Goal: Information Seeking & Learning: Learn about a topic

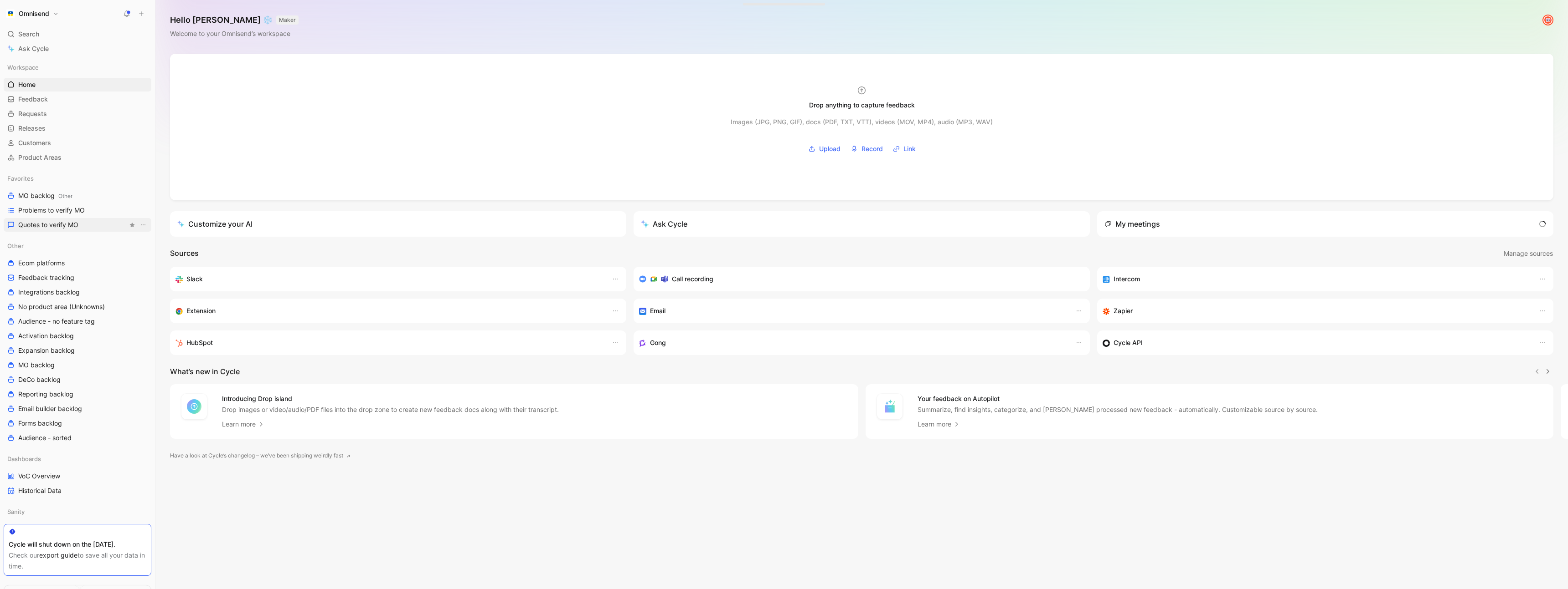
click at [82, 225] on link "Quotes to verify MO" at bounding box center [77, 224] width 148 height 14
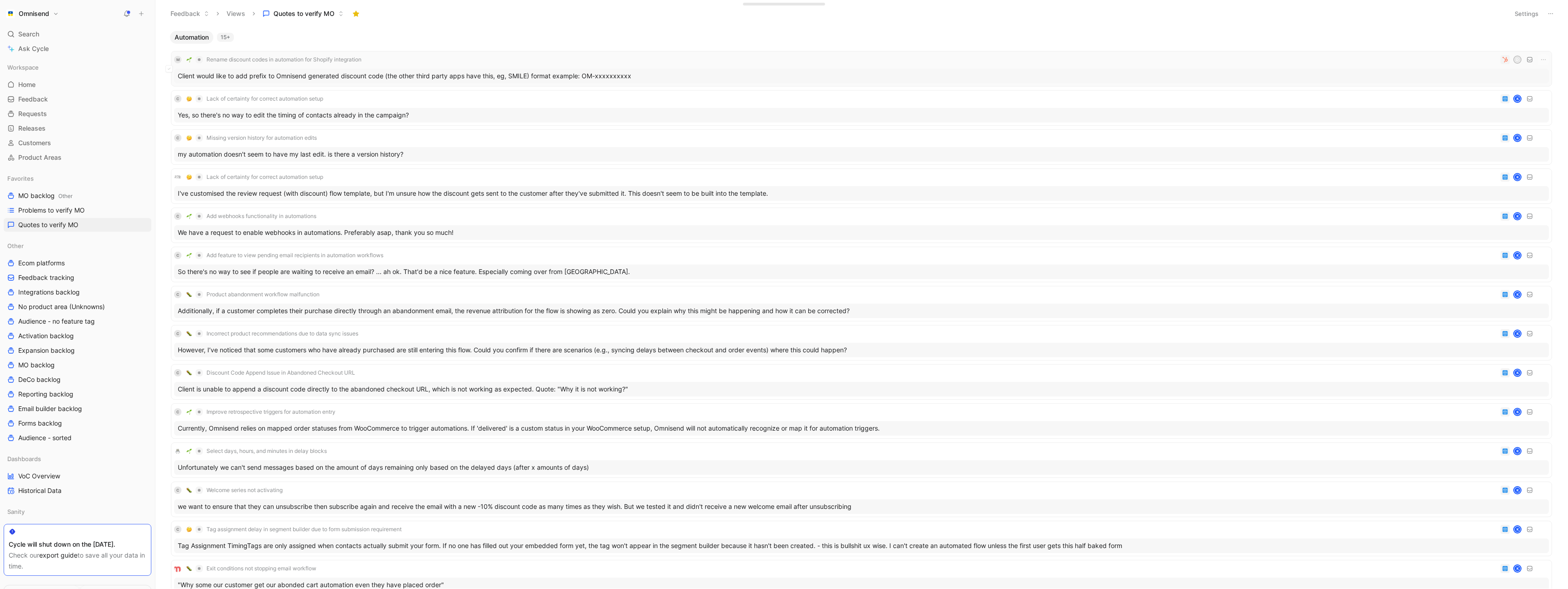
click at [399, 59] on div "M Rename discount codes in automation for Shopify integration D" at bounding box center [861, 59] width 1374 height 11
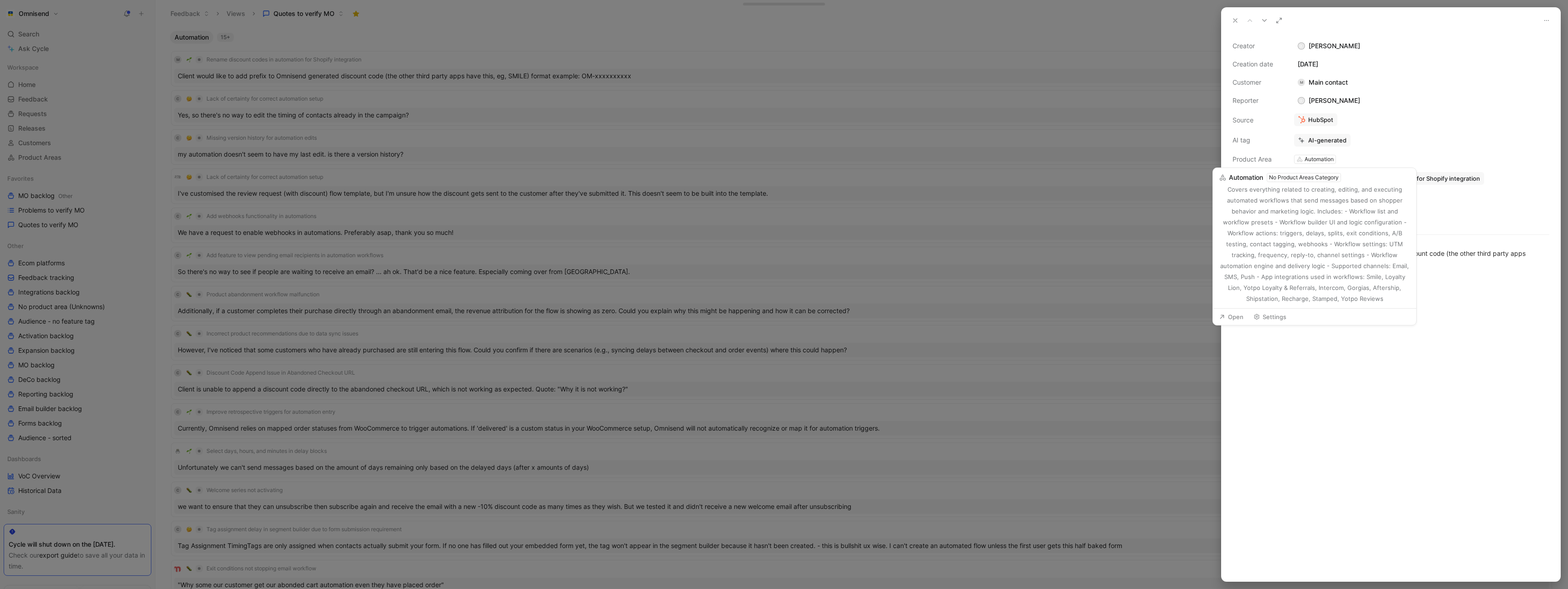
click at [1322, 179] on div "No Product Areas Category" at bounding box center [1304, 177] width 70 height 9
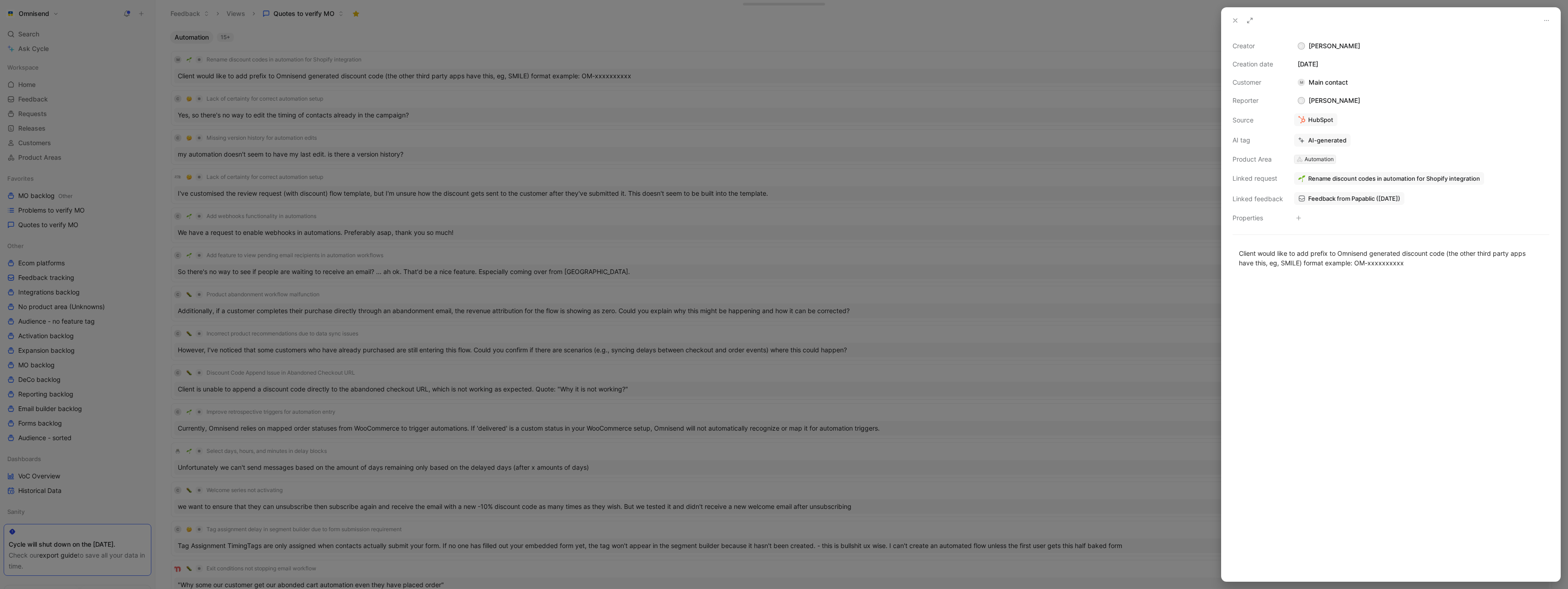
click at [1321, 159] on div "Automation" at bounding box center [1319, 159] width 29 height 9
drag, startPoint x: 1265, startPoint y: 217, endPoint x: 1287, endPoint y: 220, distance: 22.2
click at [1266, 217] on div "Properties" at bounding box center [1257, 218] width 50 height 11
click at [1298, 219] on icon "button" at bounding box center [1298, 218] width 1 height 5
type input "fe"
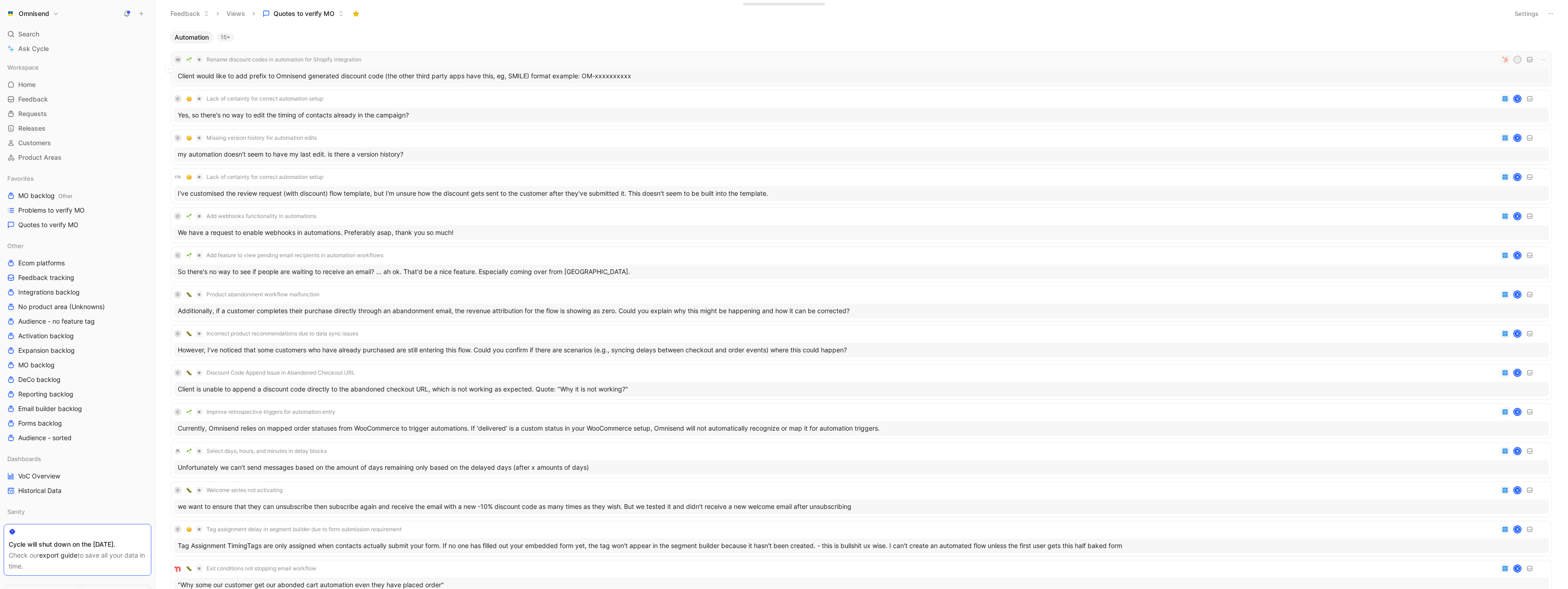
click at [723, 62] on div "M Rename discount codes in automation for Shopify integration D" at bounding box center [861, 59] width 1374 height 11
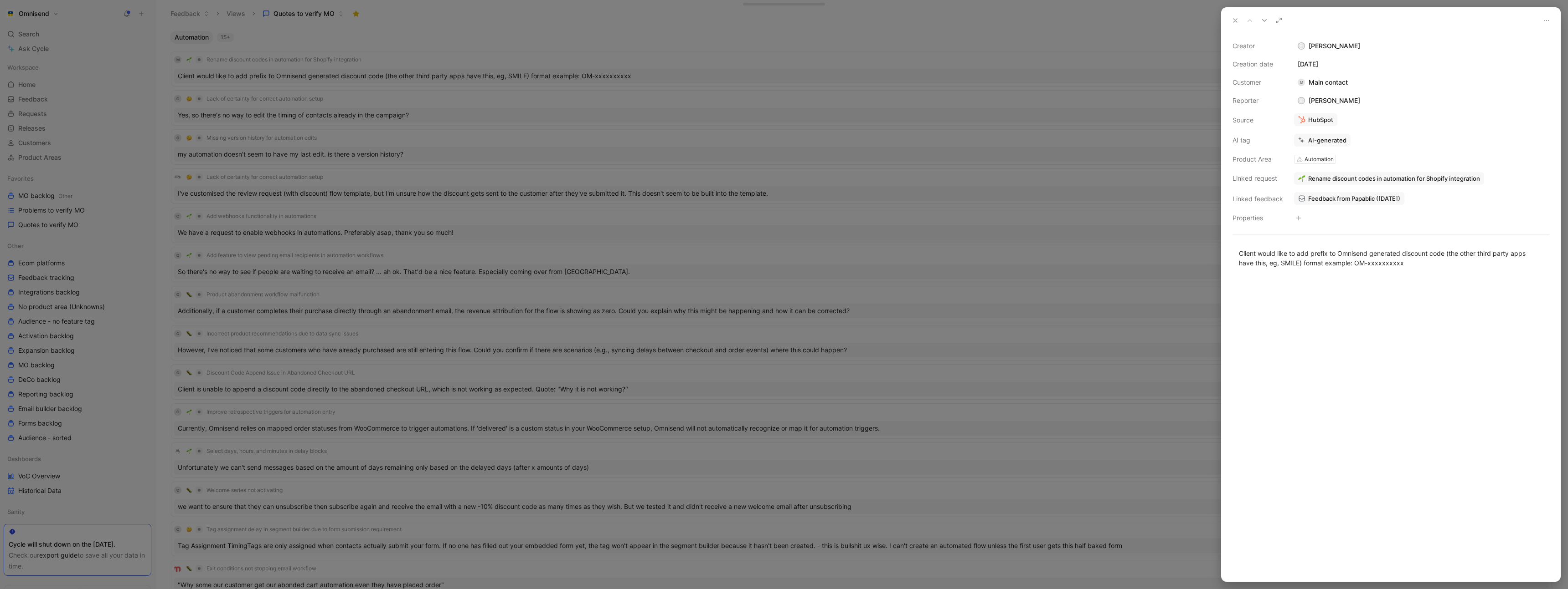
click at [1258, 220] on div "Properties" at bounding box center [1257, 218] width 50 height 11
click at [1296, 217] on icon "button" at bounding box center [1298, 218] width 6 height 6
type input "fe"
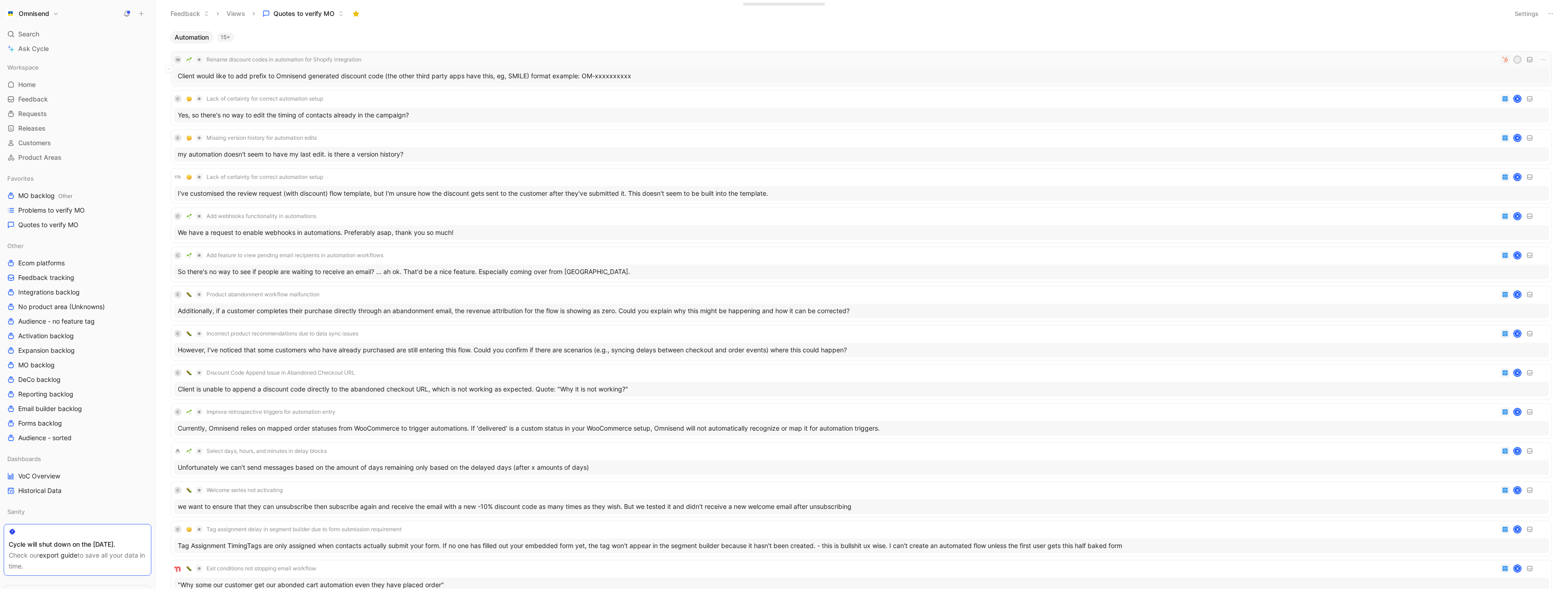
click at [411, 57] on div "M Rename discount codes in automation for Shopify integration D" at bounding box center [861, 59] width 1374 height 11
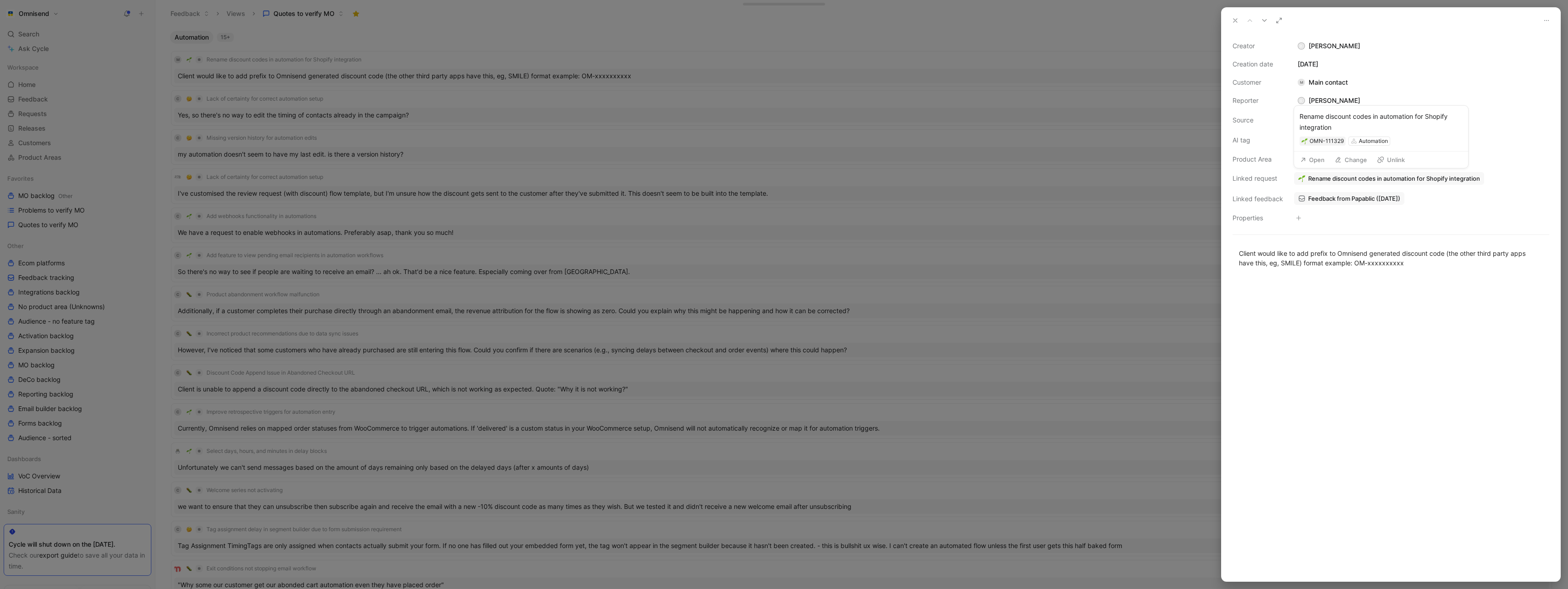
click at [1313, 160] on button "Open" at bounding box center [1312, 160] width 32 height 13
click at [1312, 125] on button "Verify" at bounding box center [1304, 124] width 32 height 13
click at [992, 173] on div at bounding box center [784, 294] width 1568 height 589
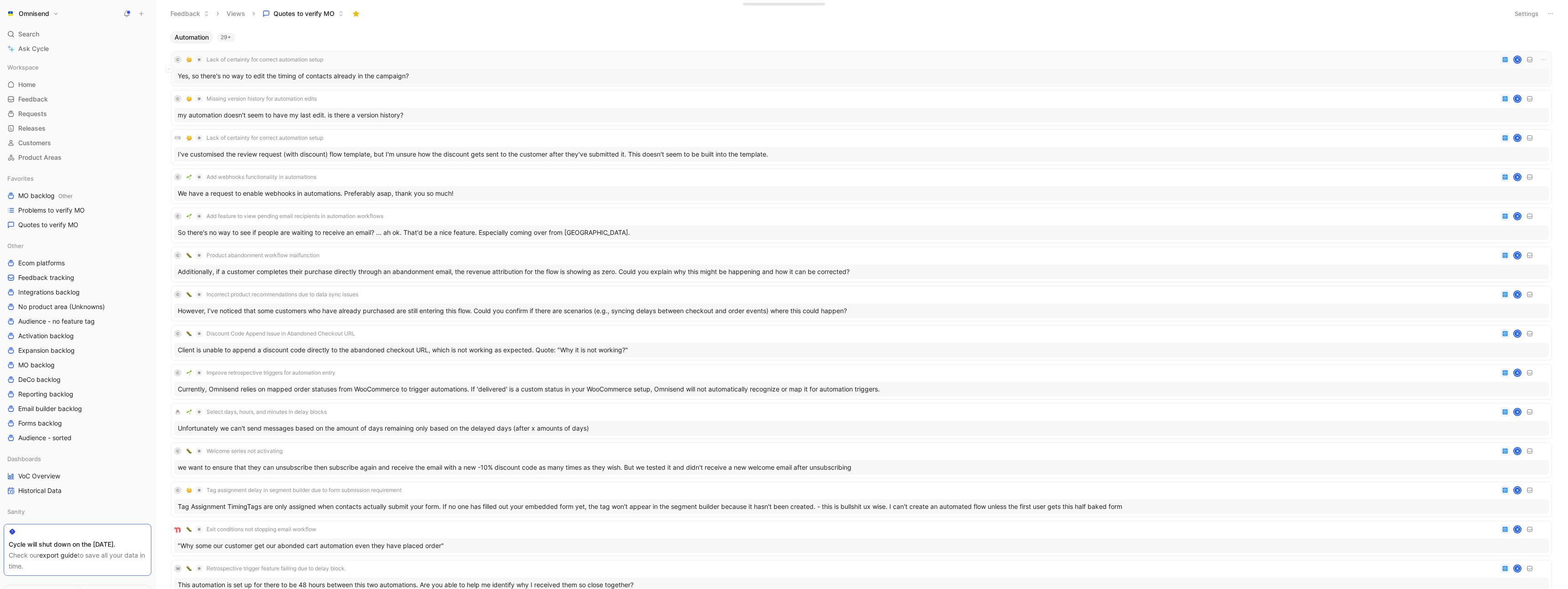
click at [435, 55] on div "C Lack of certainty for correct automation setup K" at bounding box center [861, 59] width 1374 height 11
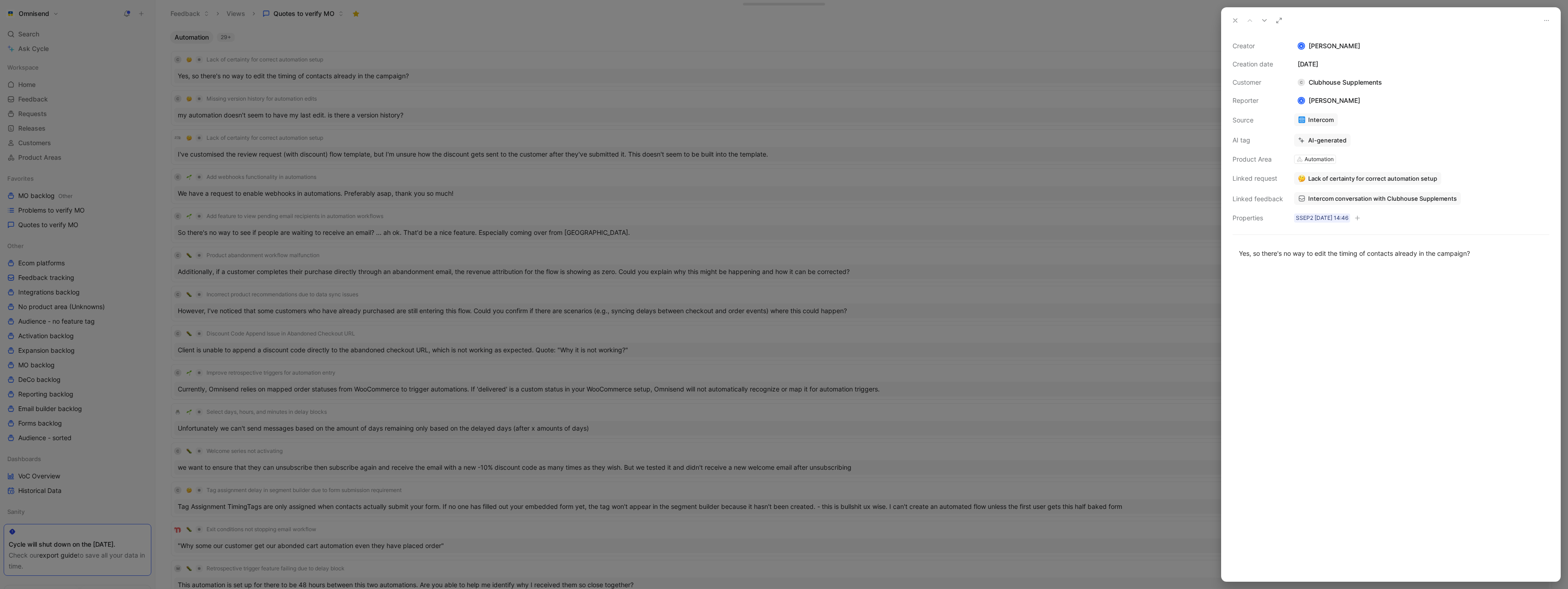
click at [1376, 198] on span "Intercom conversation with Clubhouse Supplements" at bounding box center [1382, 198] width 148 height 8
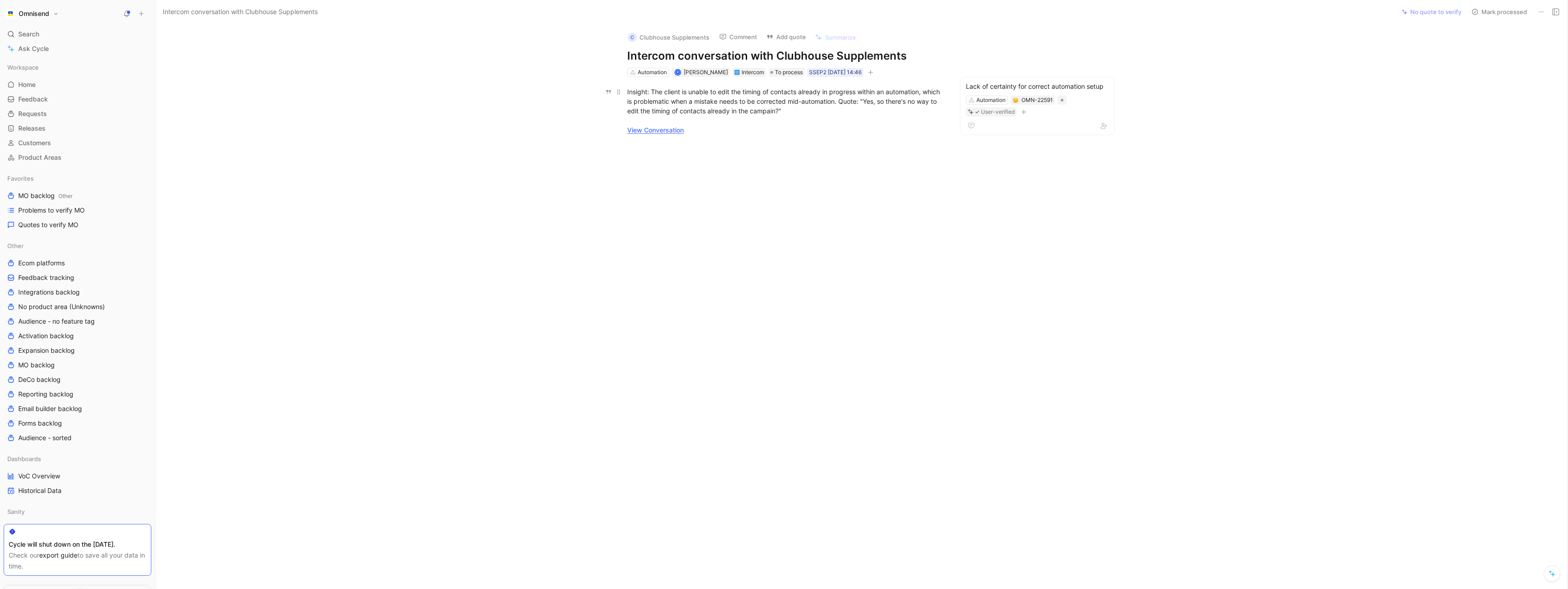
click at [662, 131] on link "View Conversation" at bounding box center [656, 130] width 57 height 8
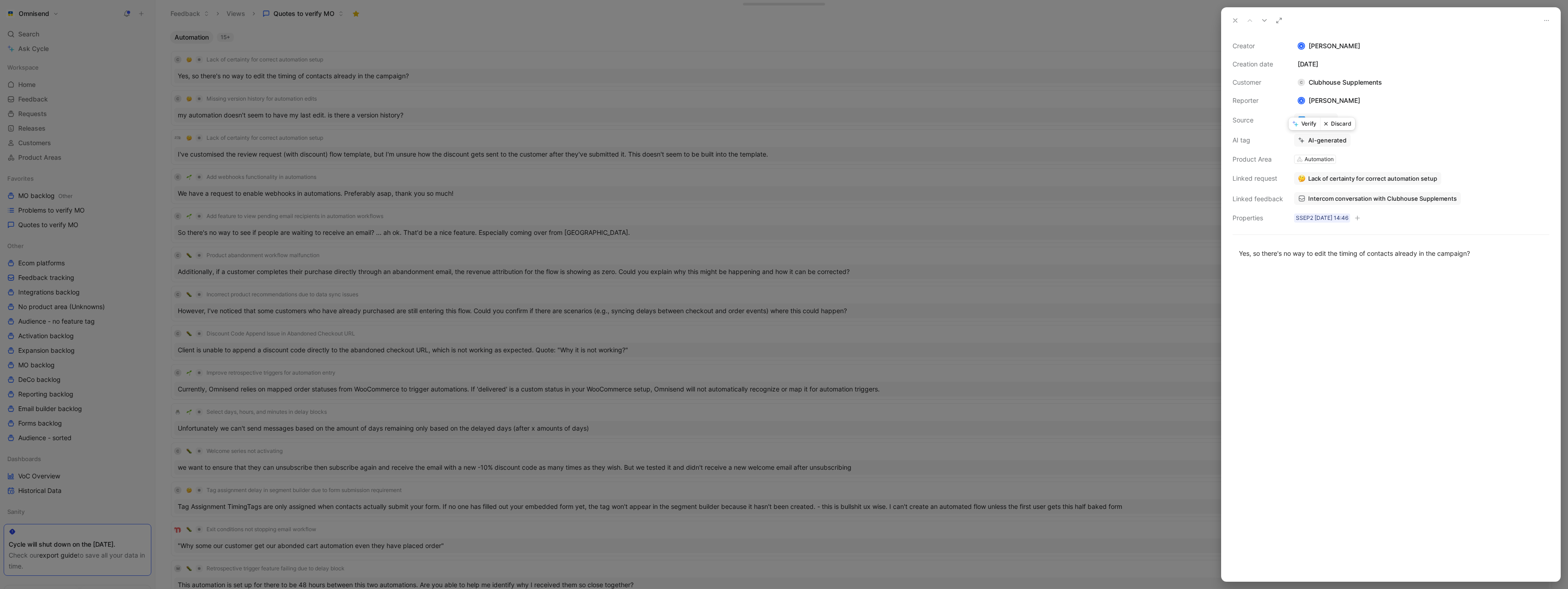
click at [1313, 124] on button "Verify" at bounding box center [1304, 124] width 32 height 13
click at [1352, 328] on div at bounding box center [1391, 425] width 339 height 314
click at [1307, 125] on button "Verify" at bounding box center [1304, 124] width 32 height 13
click at [1103, 146] on div at bounding box center [784, 294] width 1568 height 589
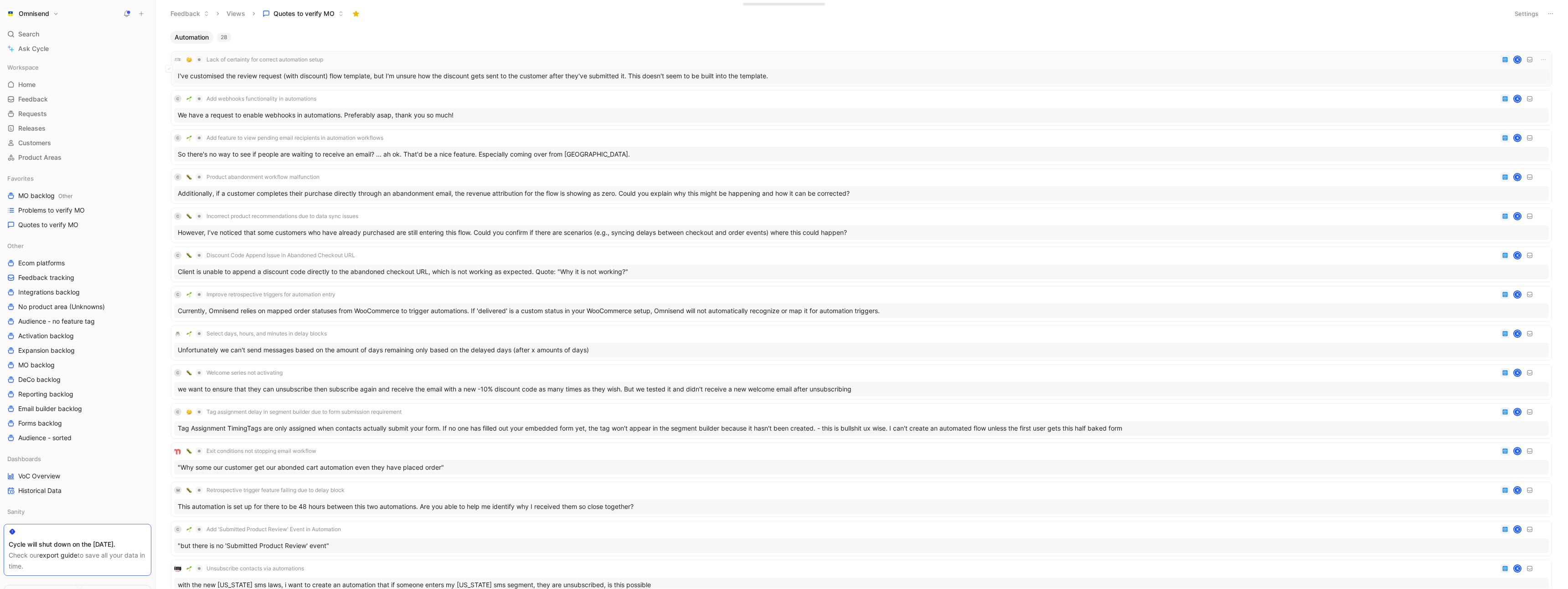
click at [471, 61] on div "Lack of certainty for correct automation setup K" at bounding box center [861, 59] width 1374 height 11
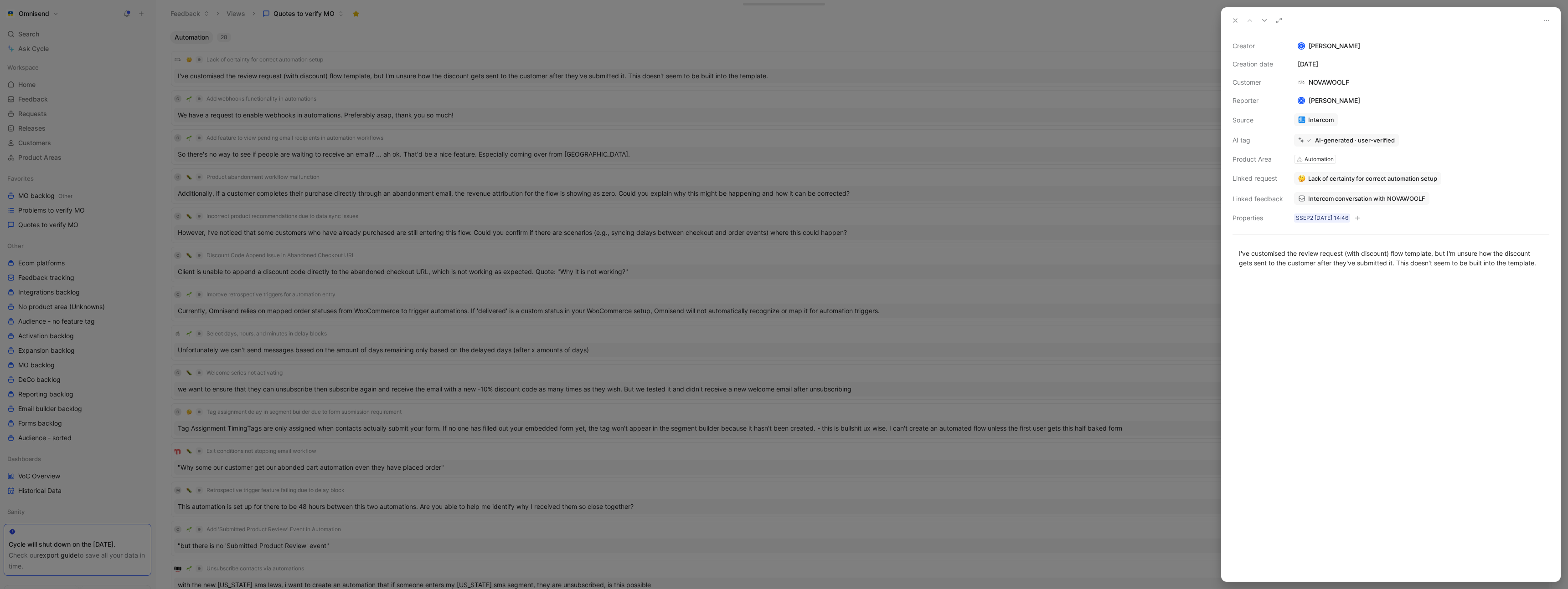
click at [1364, 197] on span "Intercom conversation with NOVAWOOLF" at bounding box center [1366, 198] width 117 height 8
click at [1020, 115] on div at bounding box center [784, 294] width 1568 height 589
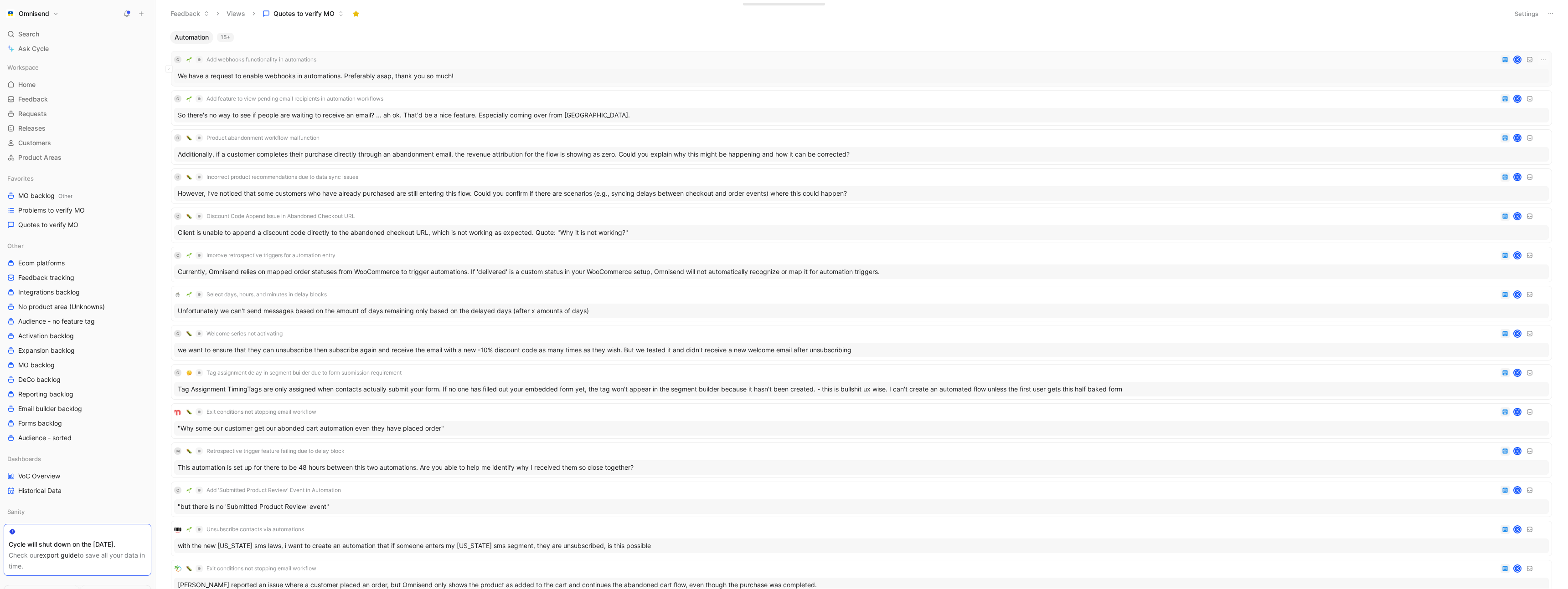
click at [456, 58] on div "C Add webhooks functionality in automations K" at bounding box center [861, 59] width 1374 height 11
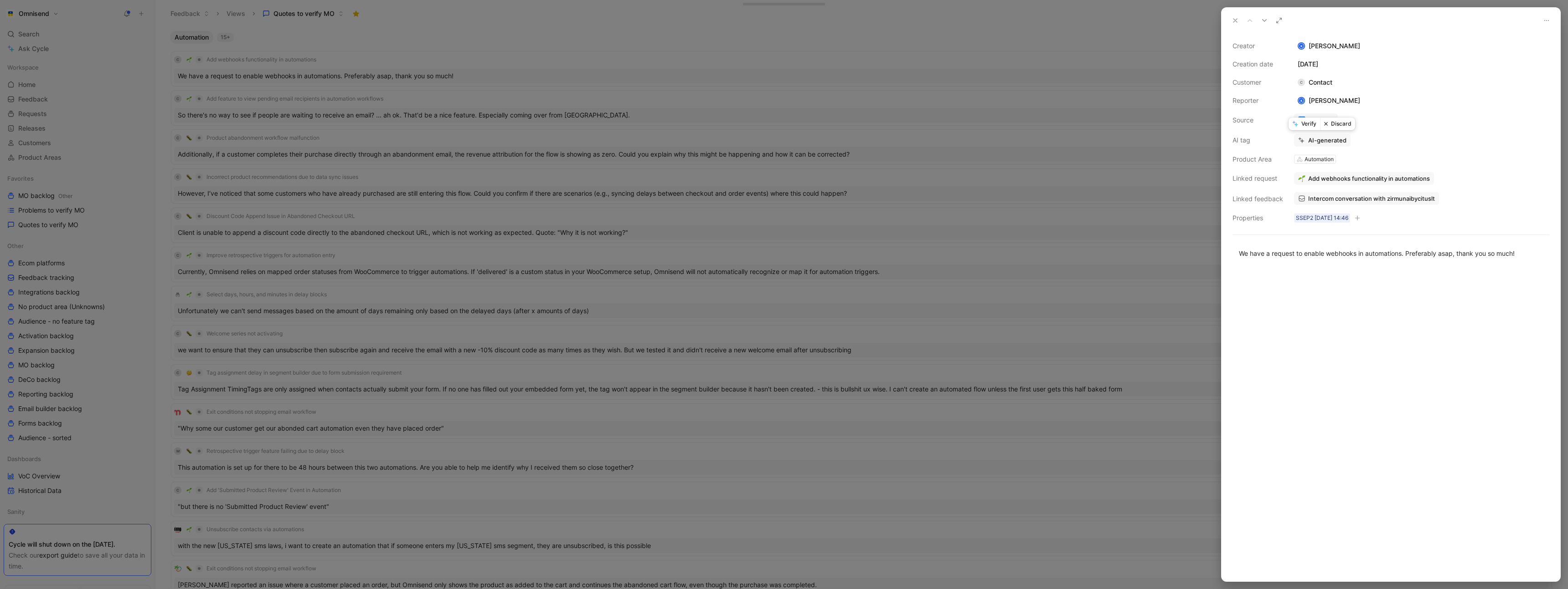
click at [1305, 126] on button "Verify" at bounding box center [1304, 124] width 32 height 13
click at [915, 69] on div at bounding box center [784, 294] width 1568 height 589
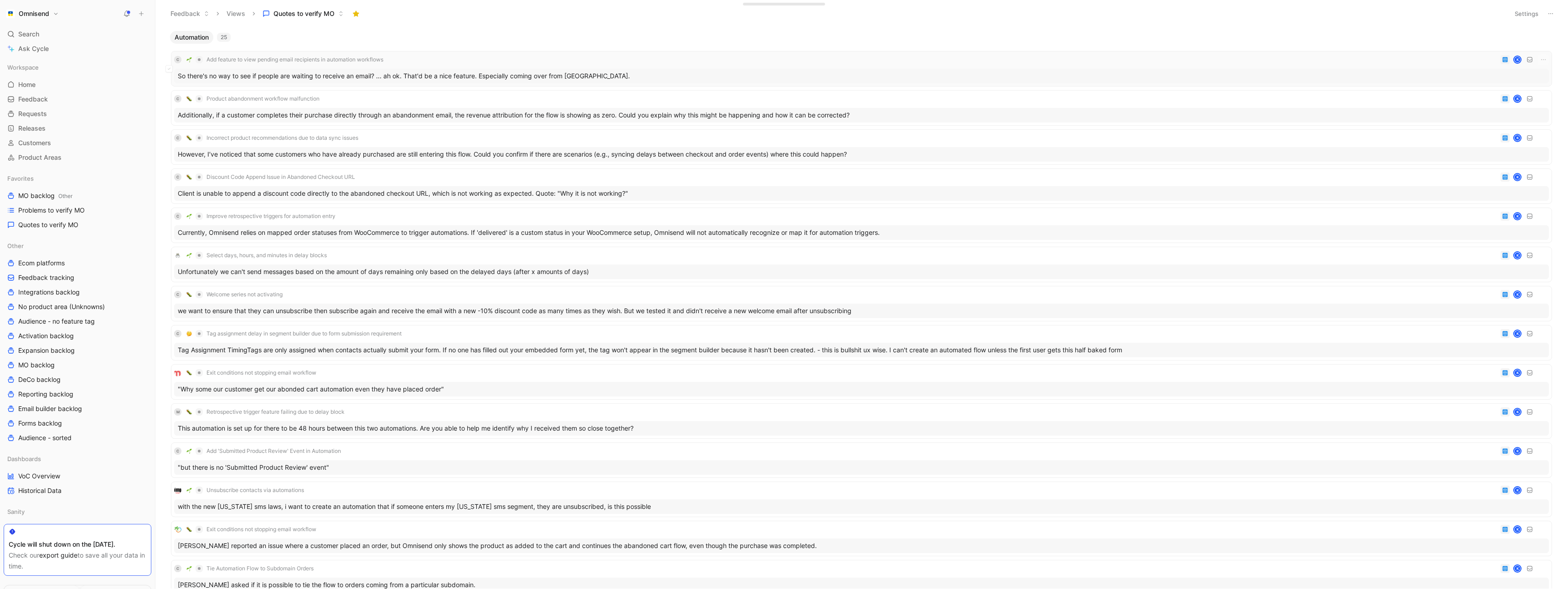
click at [498, 57] on div "C Add feature to view pending email recipients in automation workflows K" at bounding box center [861, 59] width 1374 height 11
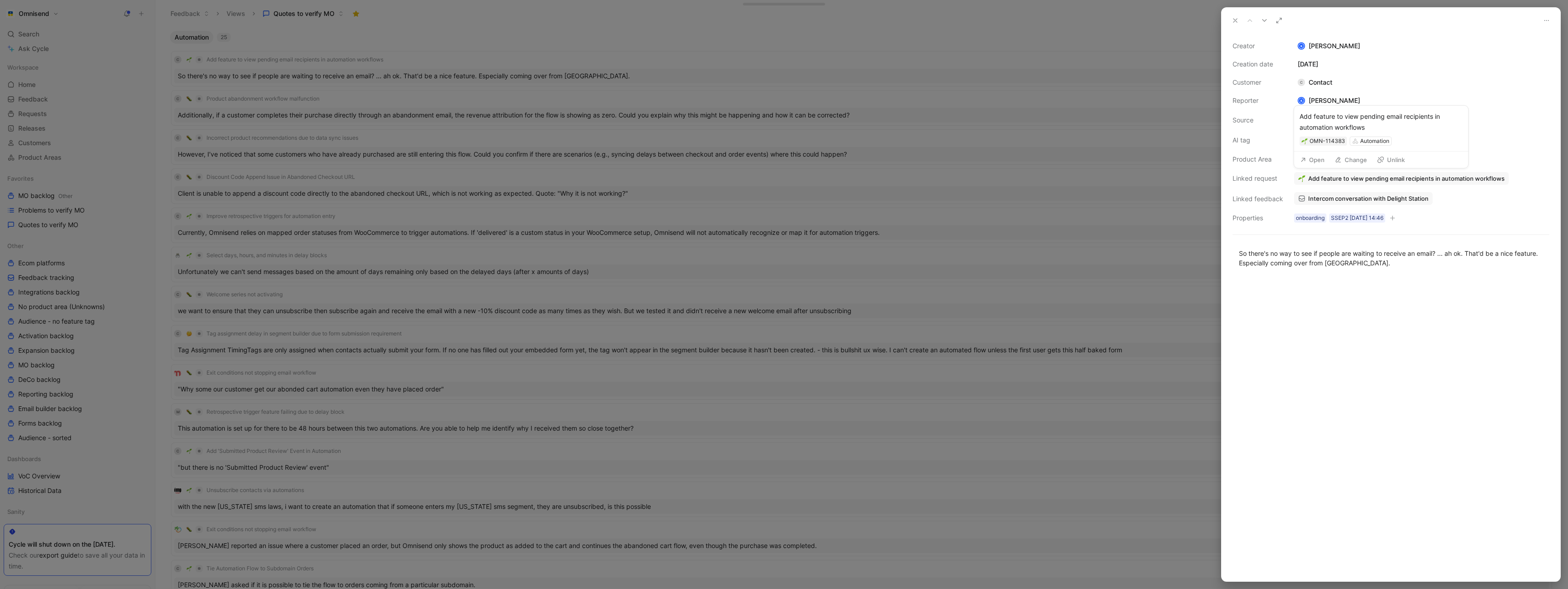
click at [1315, 159] on button "Open" at bounding box center [1312, 160] width 32 height 13
click at [1384, 177] on span "Add feature to view pending email recipients in automation workflows" at bounding box center [1406, 178] width 196 height 8
click at [1322, 160] on button "Open" at bounding box center [1312, 160] width 32 height 13
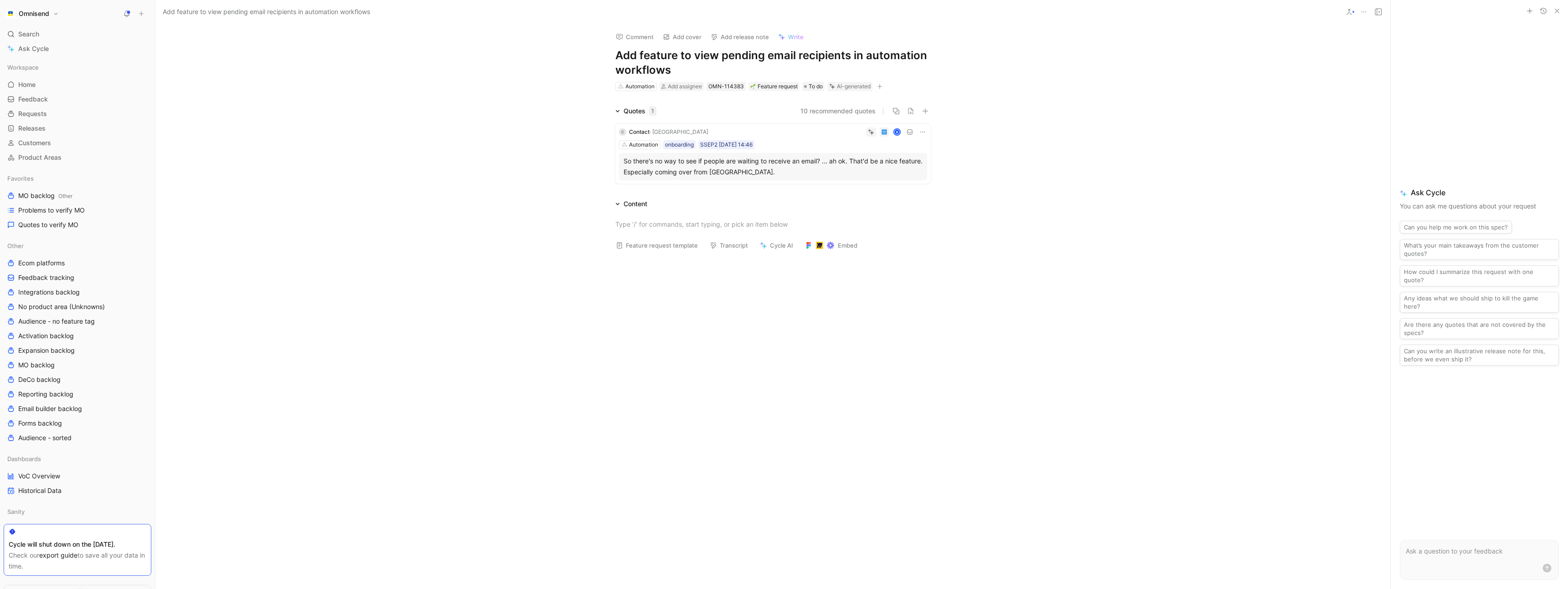
drag, startPoint x: 718, startPoint y: 54, endPoint x: 611, endPoint y: 53, distance: 107.0
click at [611, 53] on div "Comment Add cover Add release note Write Add feature to view pending email reci…" at bounding box center [773, 58] width 350 height 68
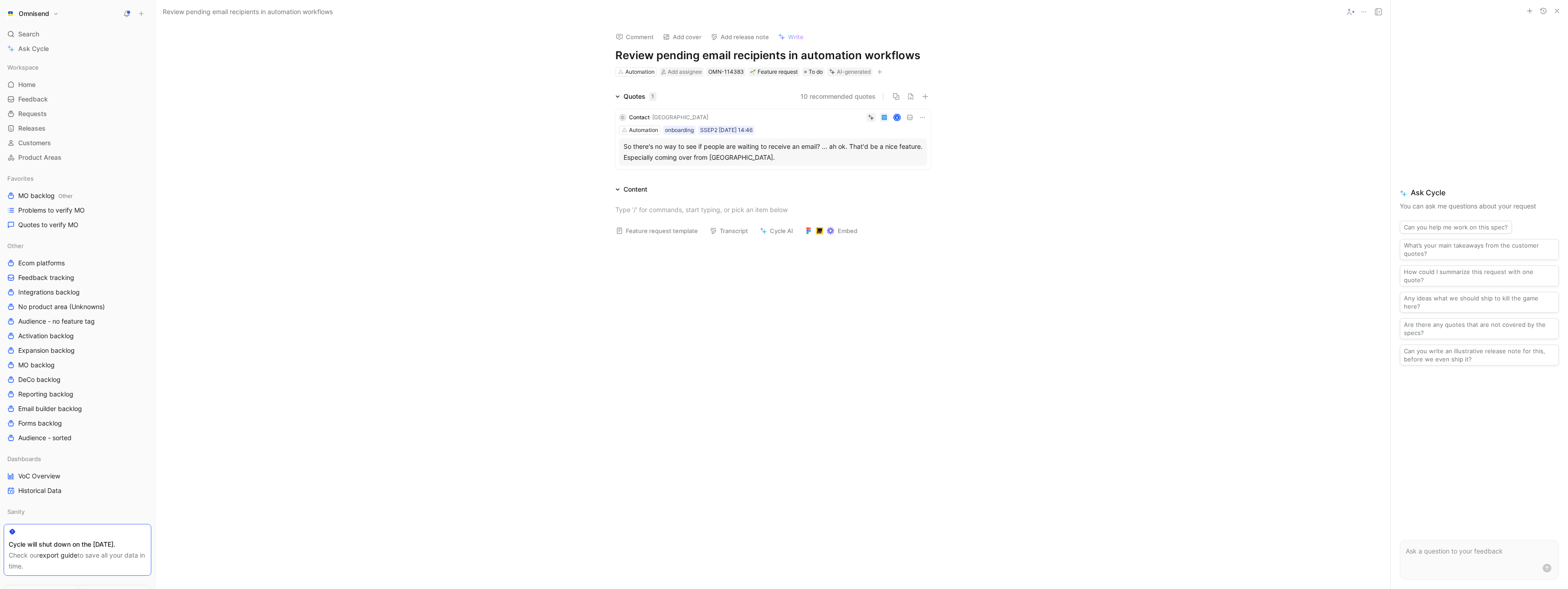
click at [548, 157] on div "Quotes 1 10 recommended quotes C Contact · Delight Station K Automation onboard…" at bounding box center [773, 131] width 1235 height 82
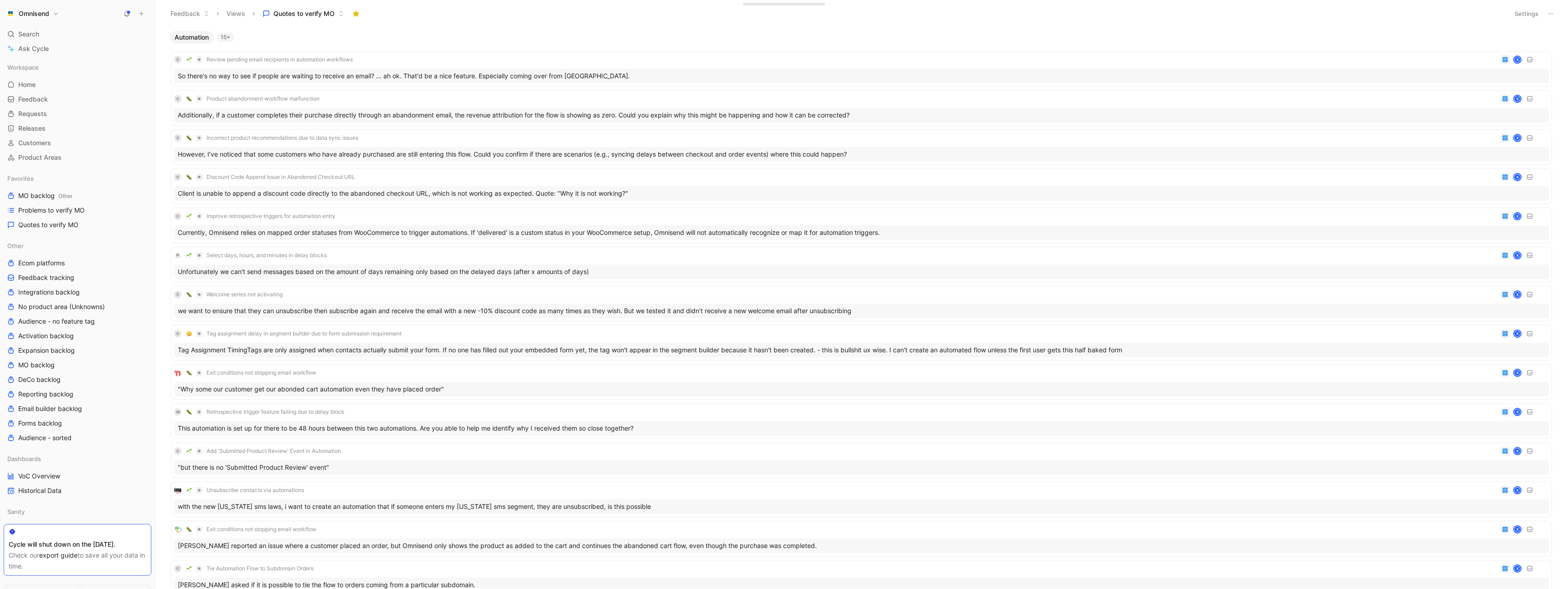
click at [62, 555] on link "export guide" at bounding box center [58, 556] width 38 height 8
click at [229, 38] on div "15+" at bounding box center [225, 36] width 17 height 9
click at [249, 38] on div "Automation 15+" at bounding box center [861, 37] width 1390 height 13
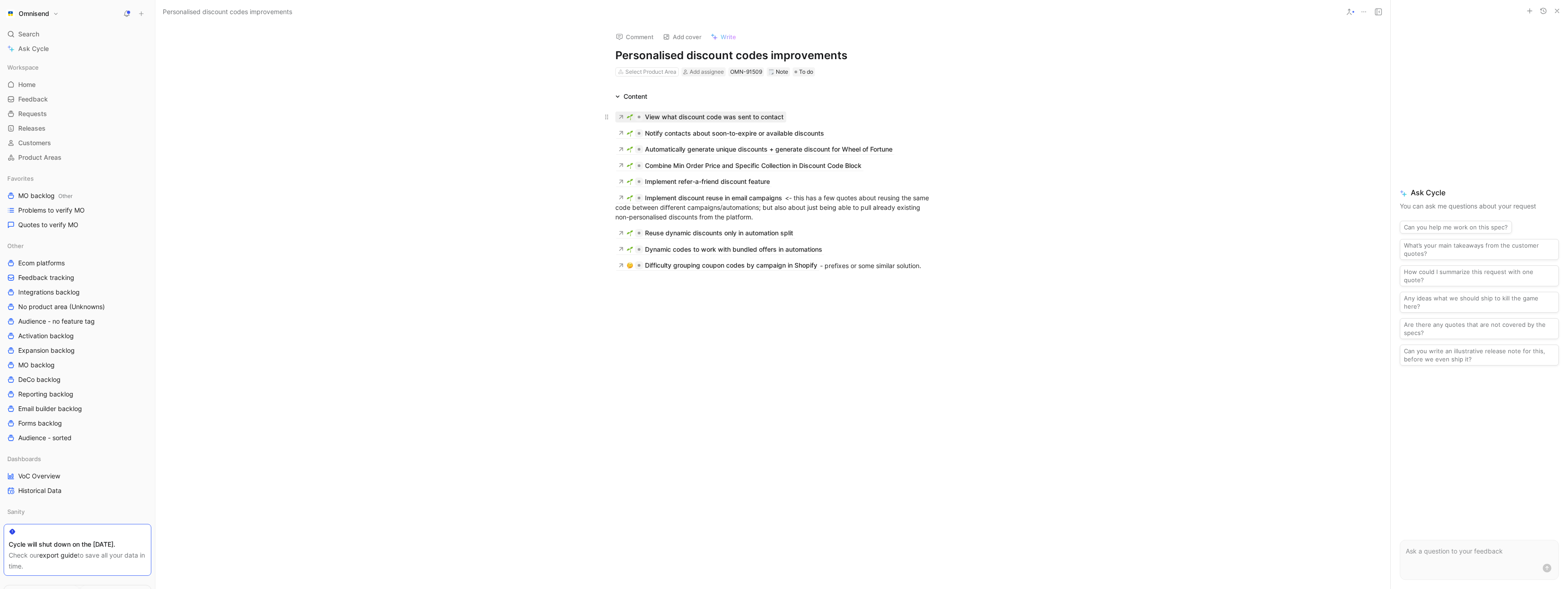
click at [705, 116] on div "View what discount code was sent to contact" at bounding box center [713, 117] width 139 height 11
click at [705, 133] on div "Notify contacts about soon-to-expire or available discounts" at bounding box center [734, 133] width 179 height 11
click at [720, 134] on div "Notify contacts about soon-to-expire or available discounts" at bounding box center [734, 133] width 179 height 11
click at [709, 113] on div "View what discount code was sent to contact" at bounding box center [713, 117] width 139 height 11
click at [701, 247] on div "Dynamic codes to work with bundled offers in automations" at bounding box center [733, 249] width 178 height 11
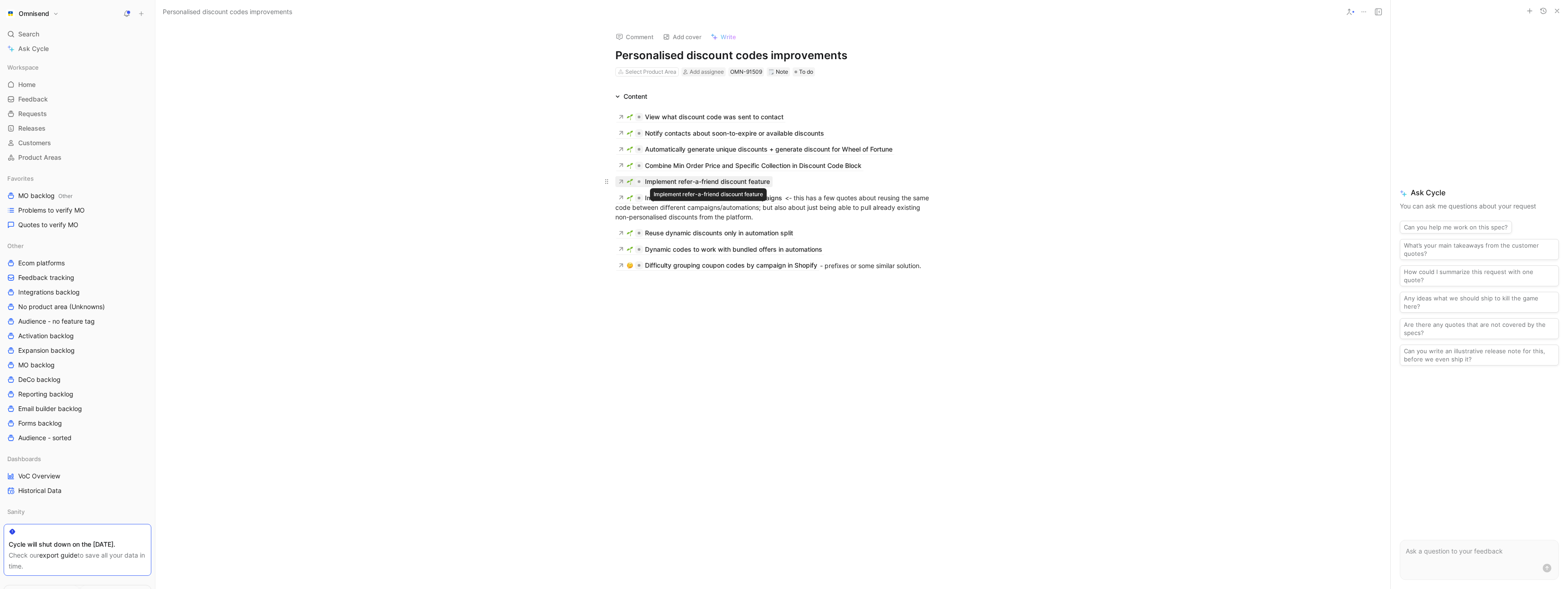
click at [702, 181] on div "Implement refer-a-friend discount feature" at bounding box center [707, 181] width 125 height 11
click at [686, 118] on div "View what discount code was sent to contact" at bounding box center [713, 117] width 139 height 11
